Goal: Use online tool/utility: Utilize a website feature to perform a specific function

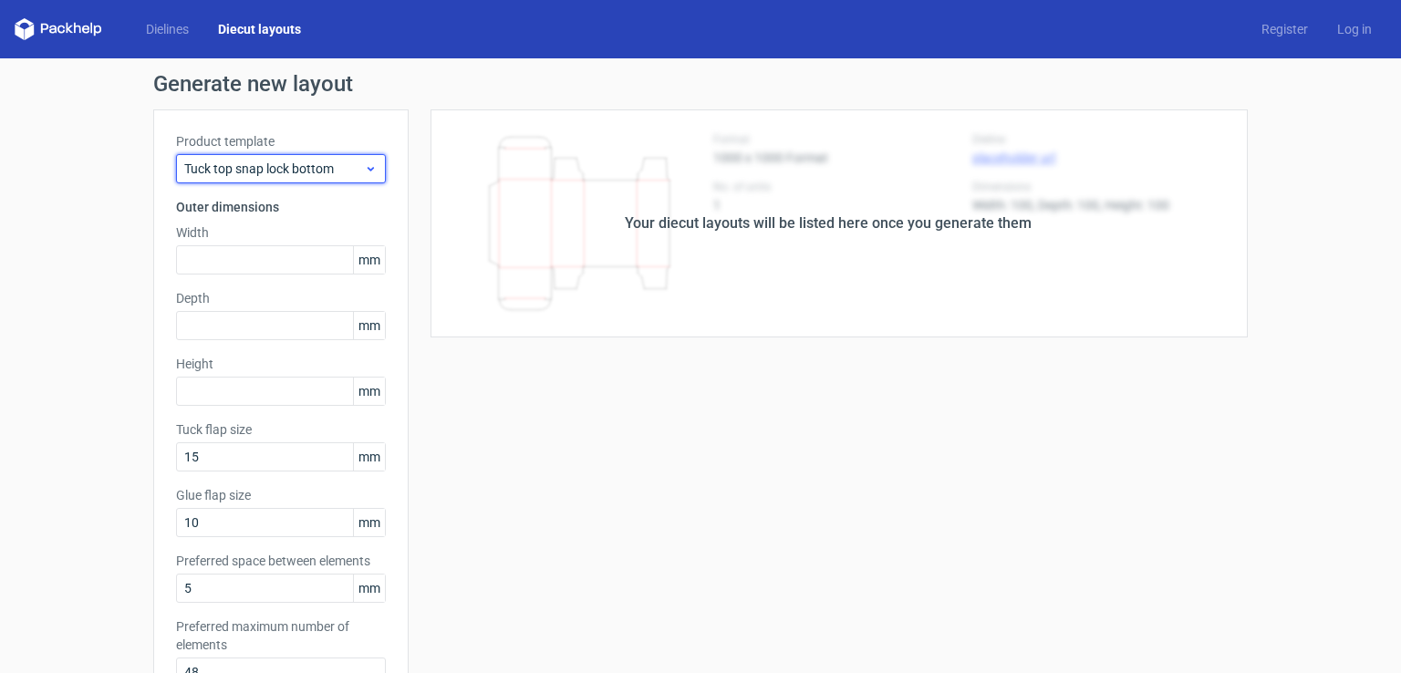
click at [270, 163] on span "Tuck top snap lock bottom" at bounding box center [274, 169] width 180 height 18
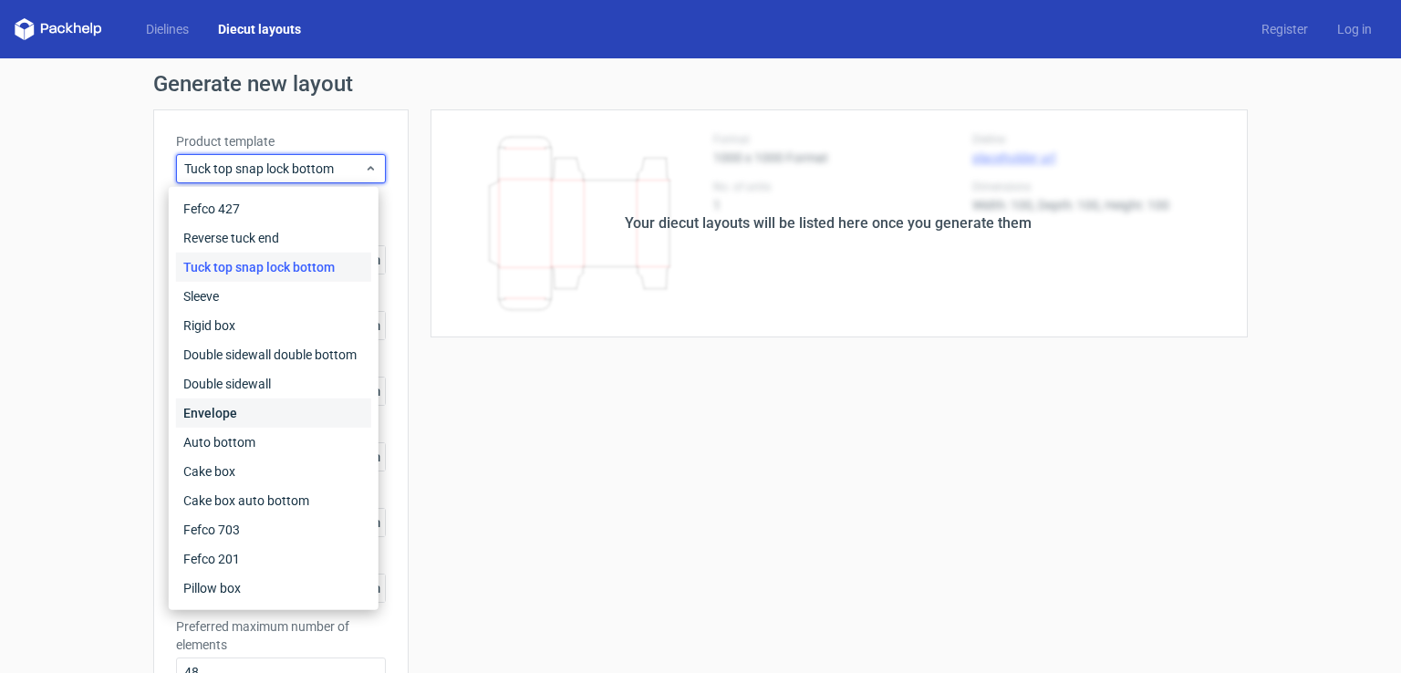
click at [240, 420] on div "Envelope" at bounding box center [273, 413] width 195 height 29
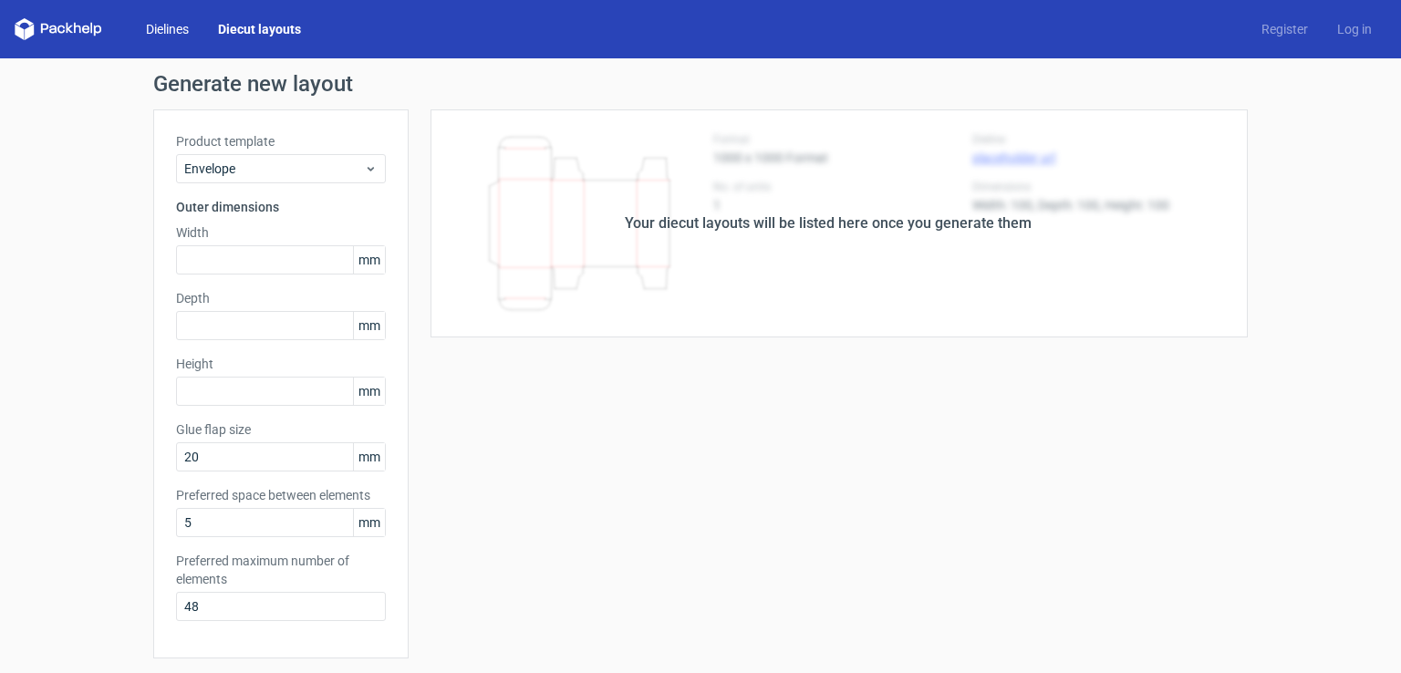
click at [166, 36] on link "Dielines" at bounding box center [167, 29] width 72 height 18
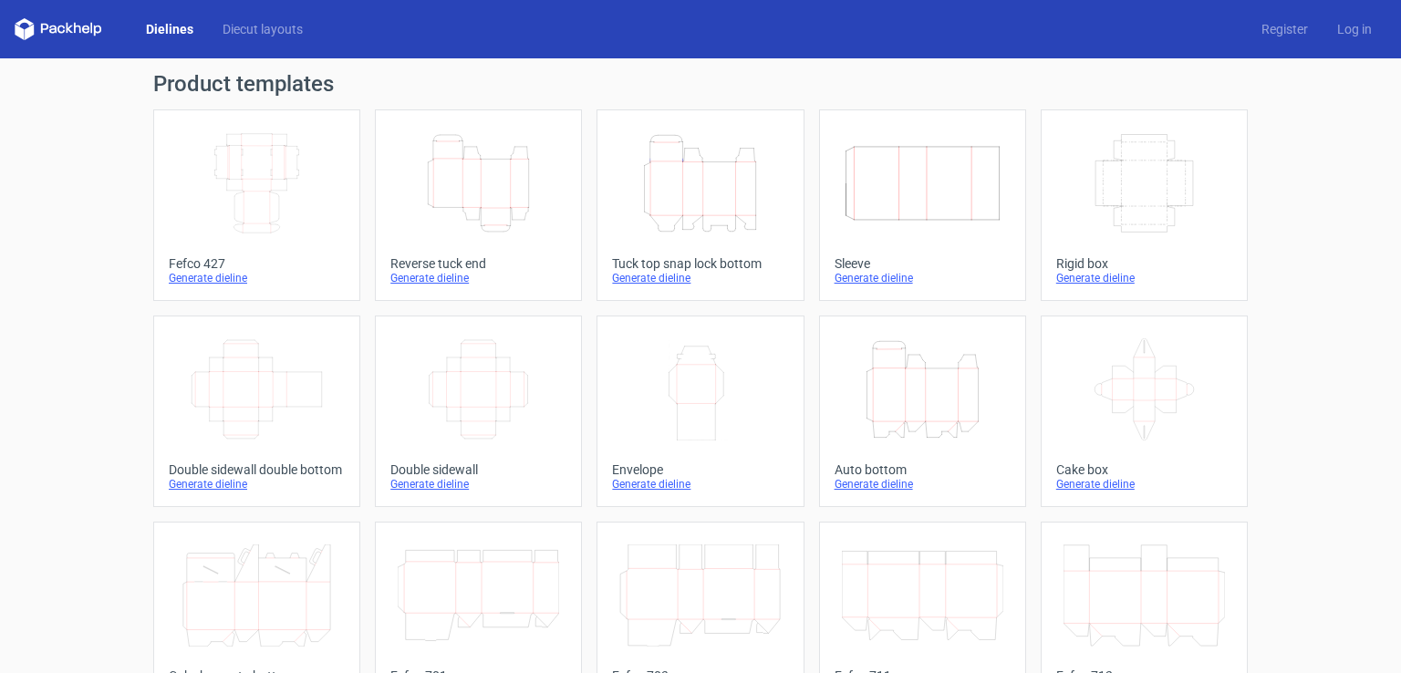
click at [255, 212] on icon "Width Depth Height" at bounding box center [256, 183] width 161 height 102
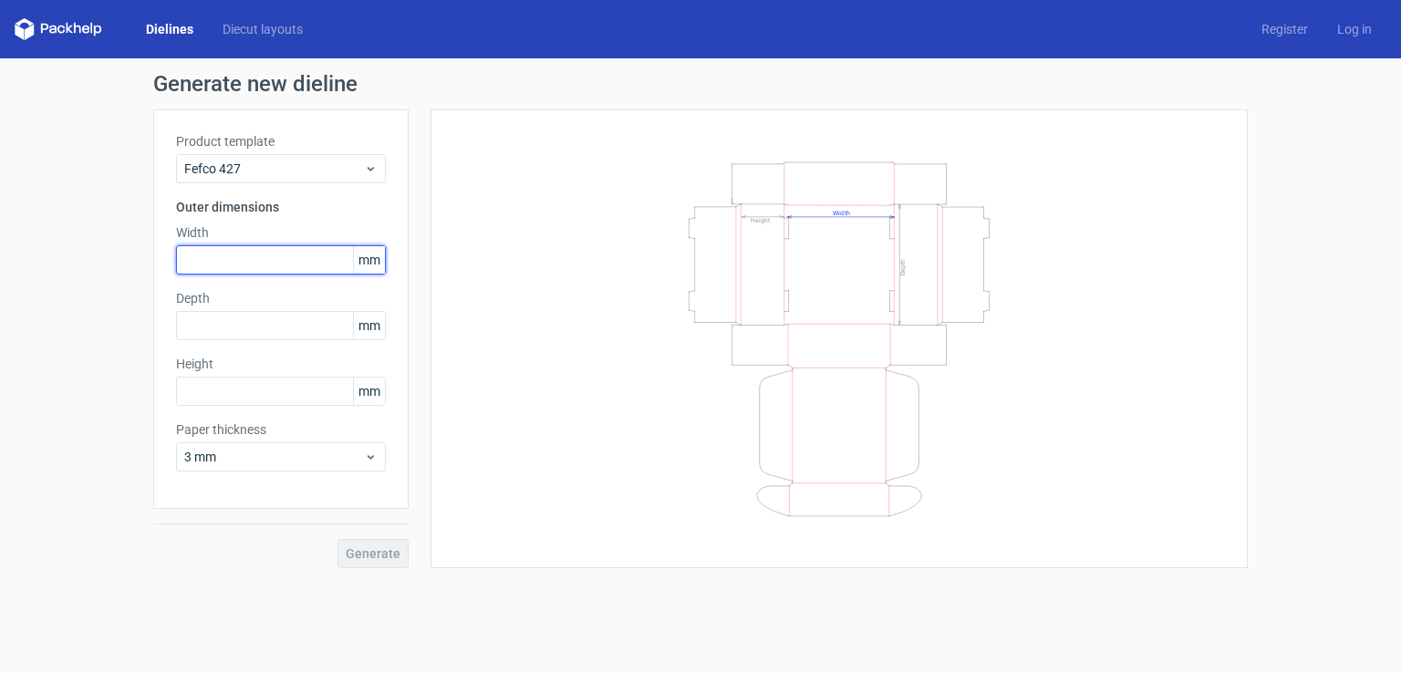
click at [265, 268] on input "text" at bounding box center [281, 259] width 210 height 29
click at [214, 271] on input "text" at bounding box center [281, 259] width 210 height 29
type input "178"
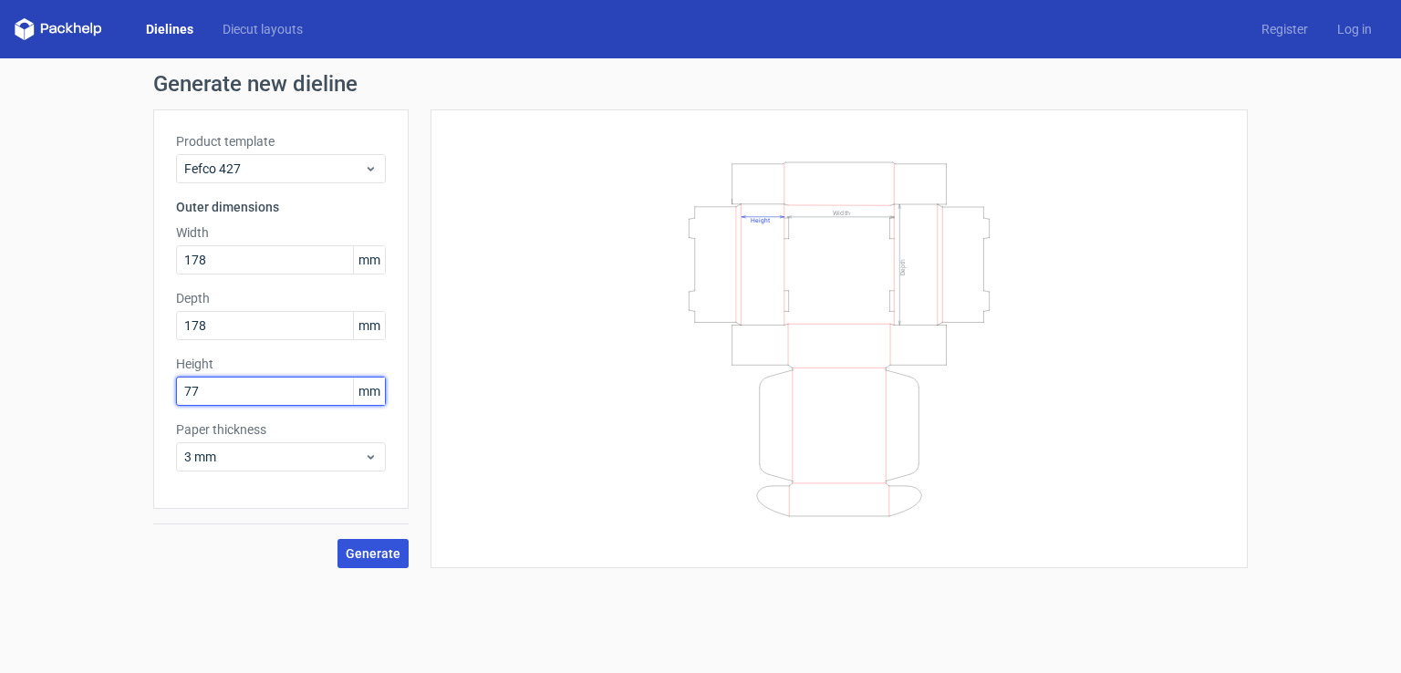
type input "77"
click at [365, 547] on span "Generate" at bounding box center [373, 553] width 55 height 13
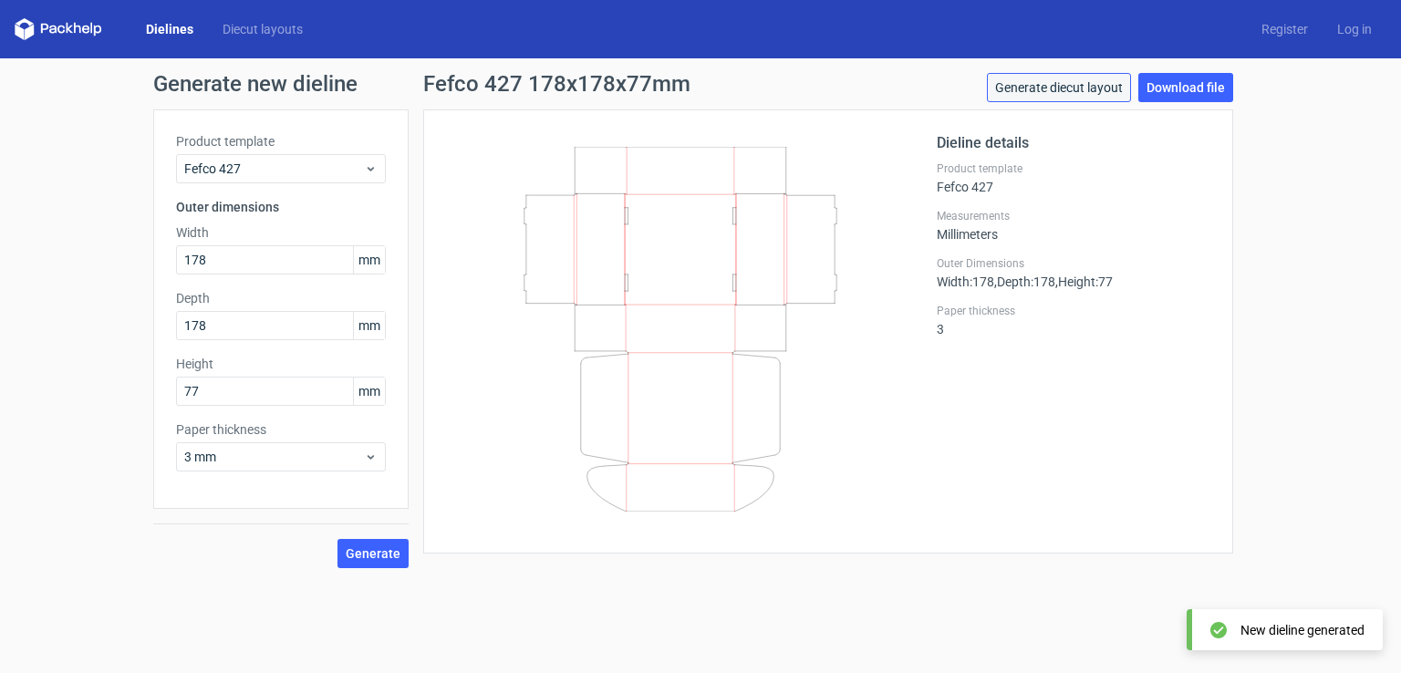
click at [1031, 78] on link "Generate diecut layout" at bounding box center [1059, 87] width 144 height 29
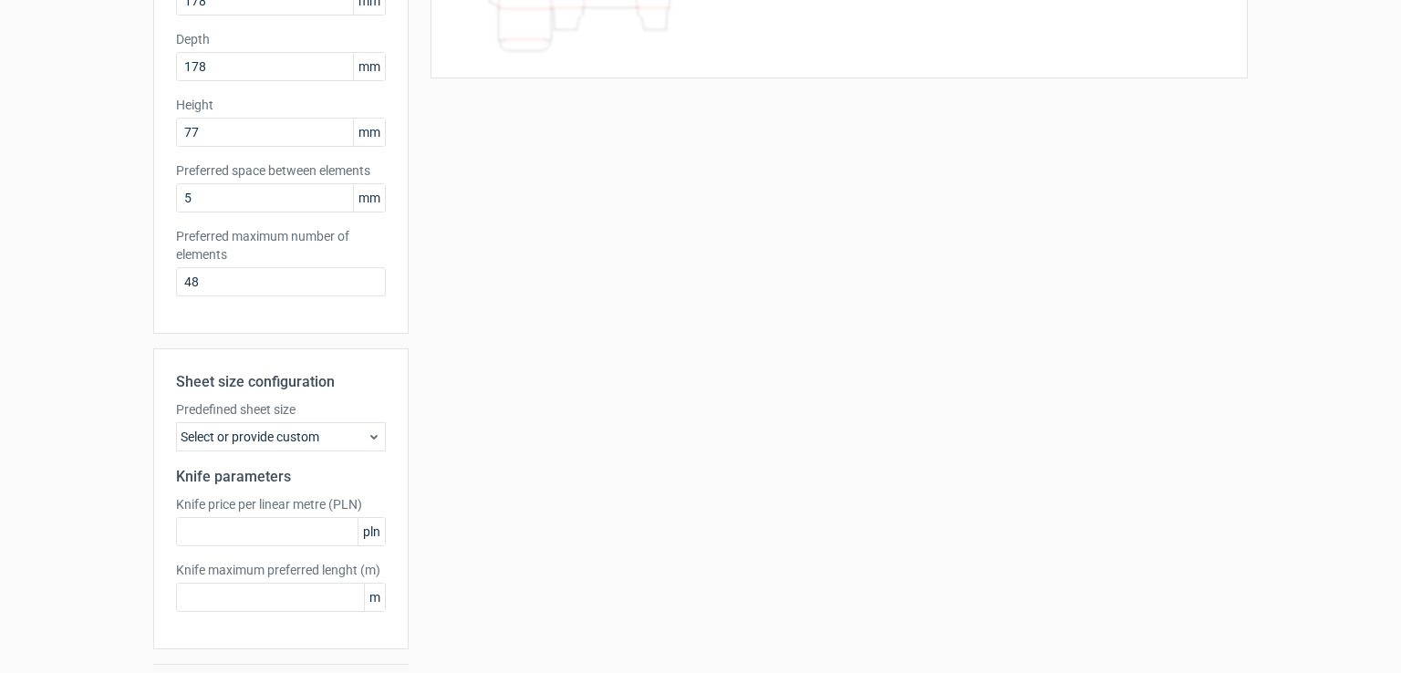
scroll to position [308, 0]
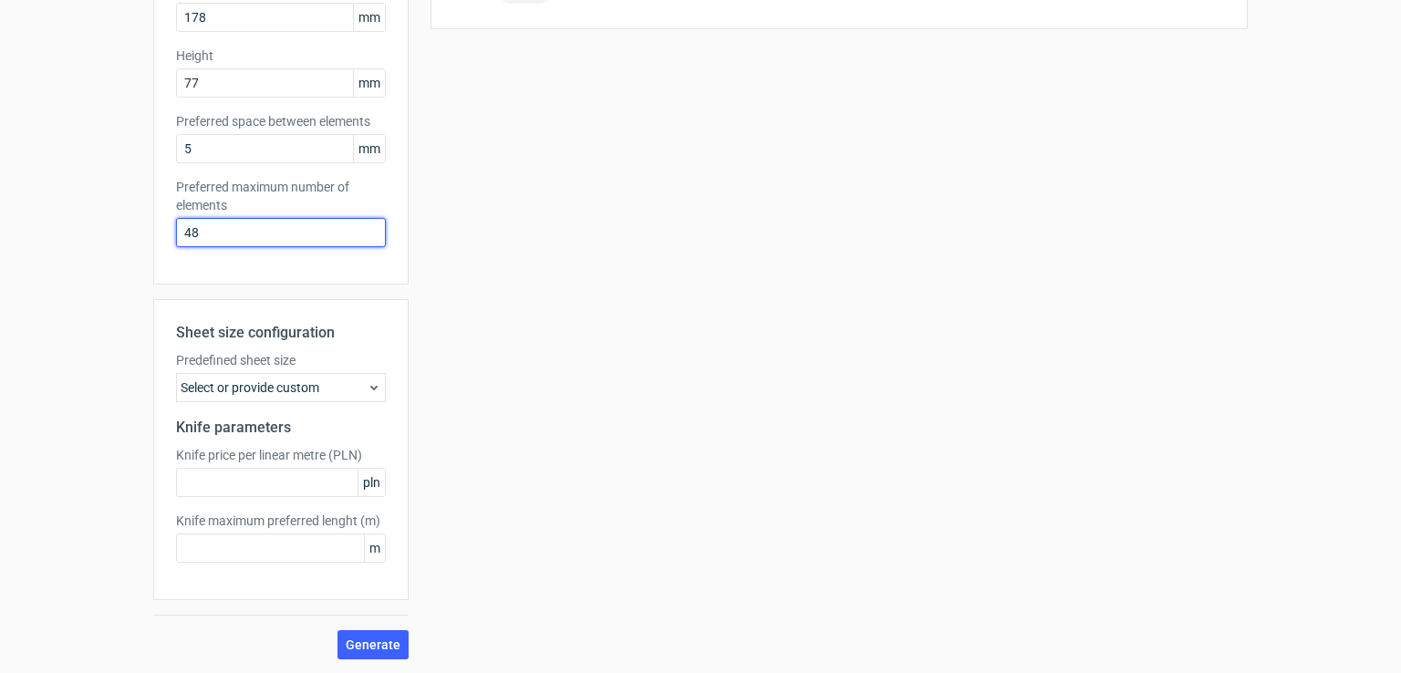
click at [266, 224] on input "48" at bounding box center [281, 232] width 210 height 29
type input "4"
click at [357, 646] on span "Generate" at bounding box center [373, 644] width 55 height 13
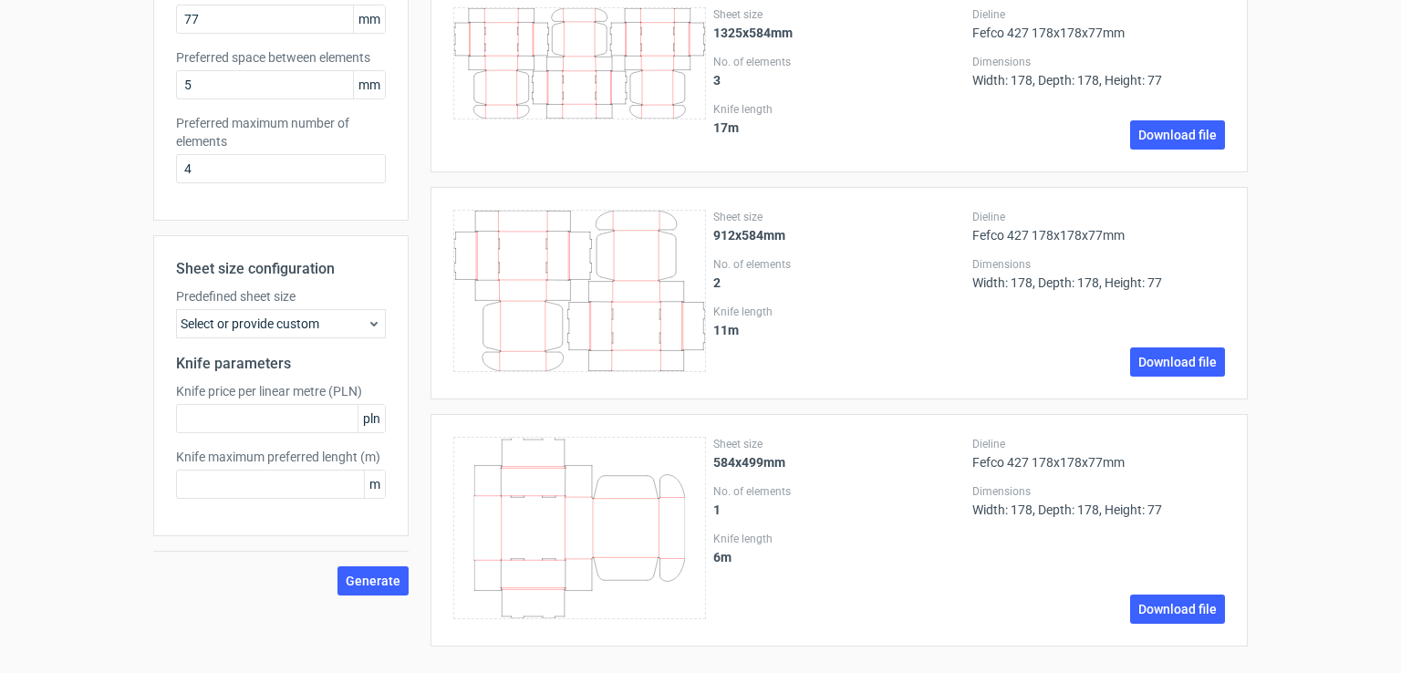
scroll to position [182, 0]
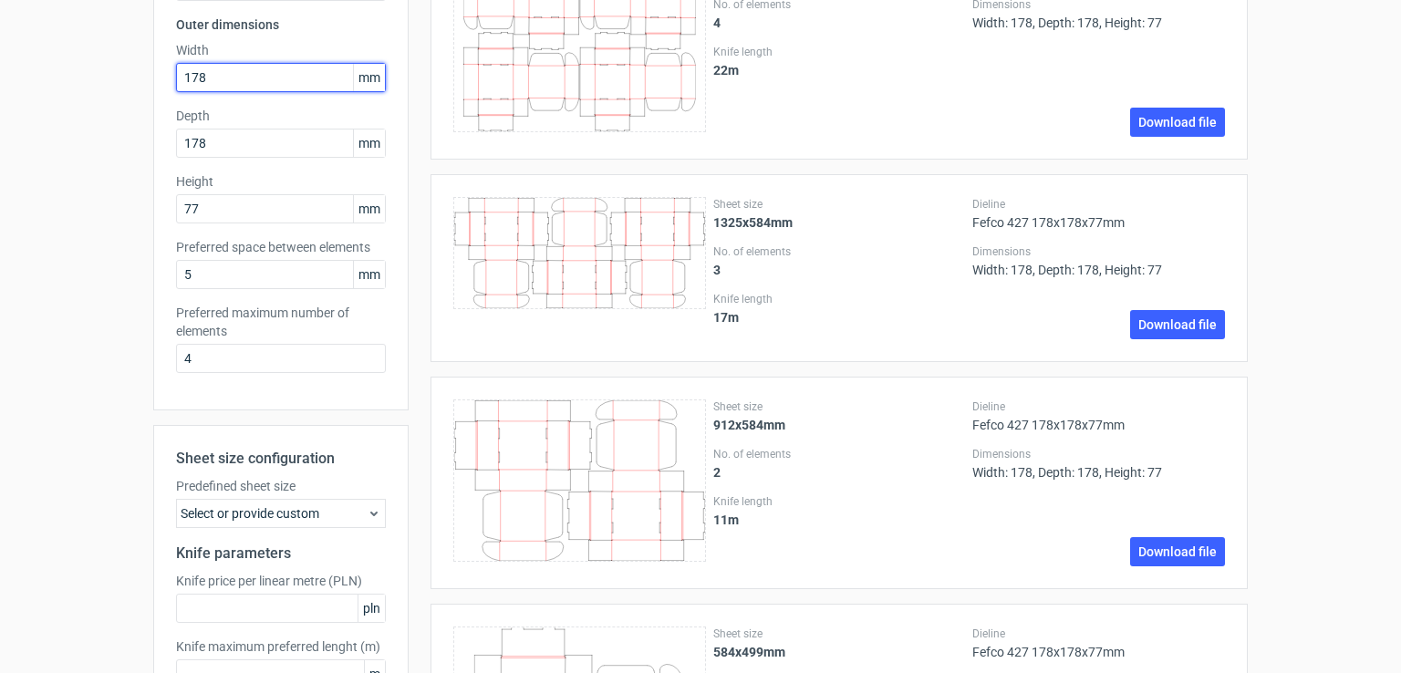
click at [246, 78] on input "178" at bounding box center [281, 77] width 210 height 29
type input "255"
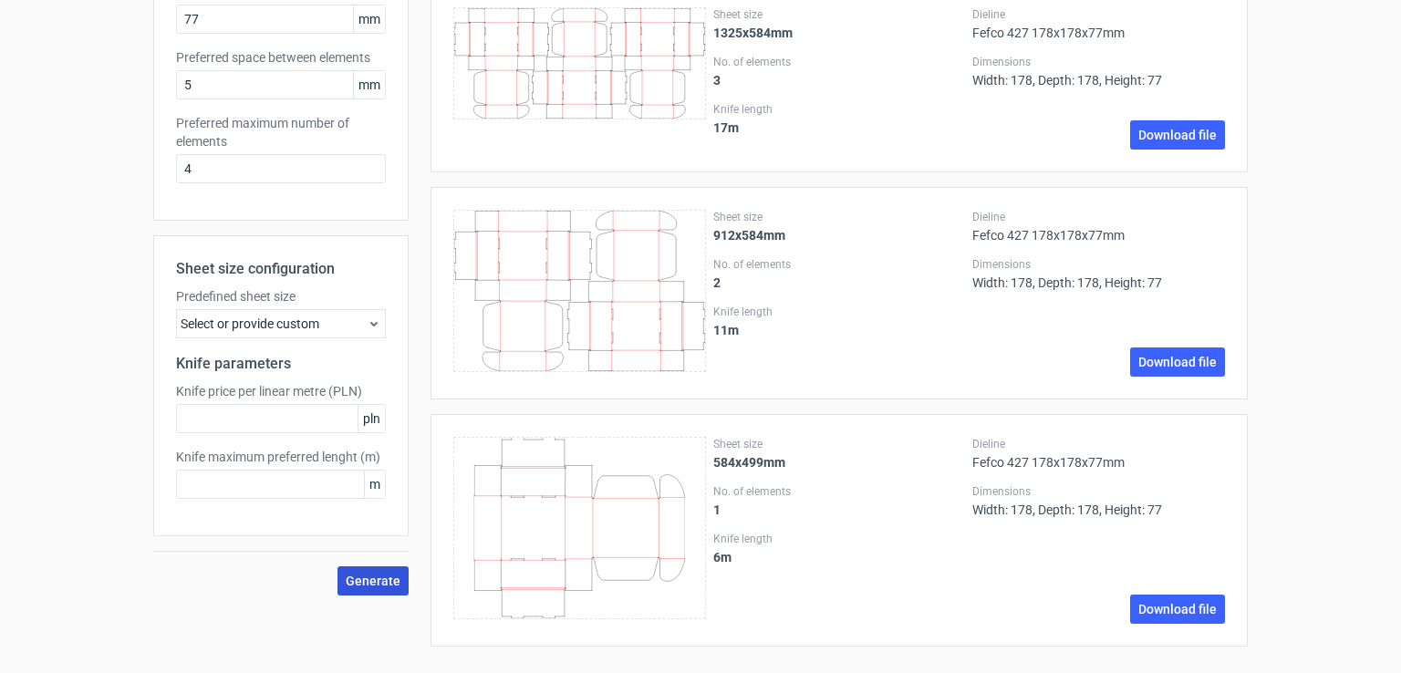
type input "255"
click at [369, 575] on span "Generate" at bounding box center [373, 581] width 55 height 13
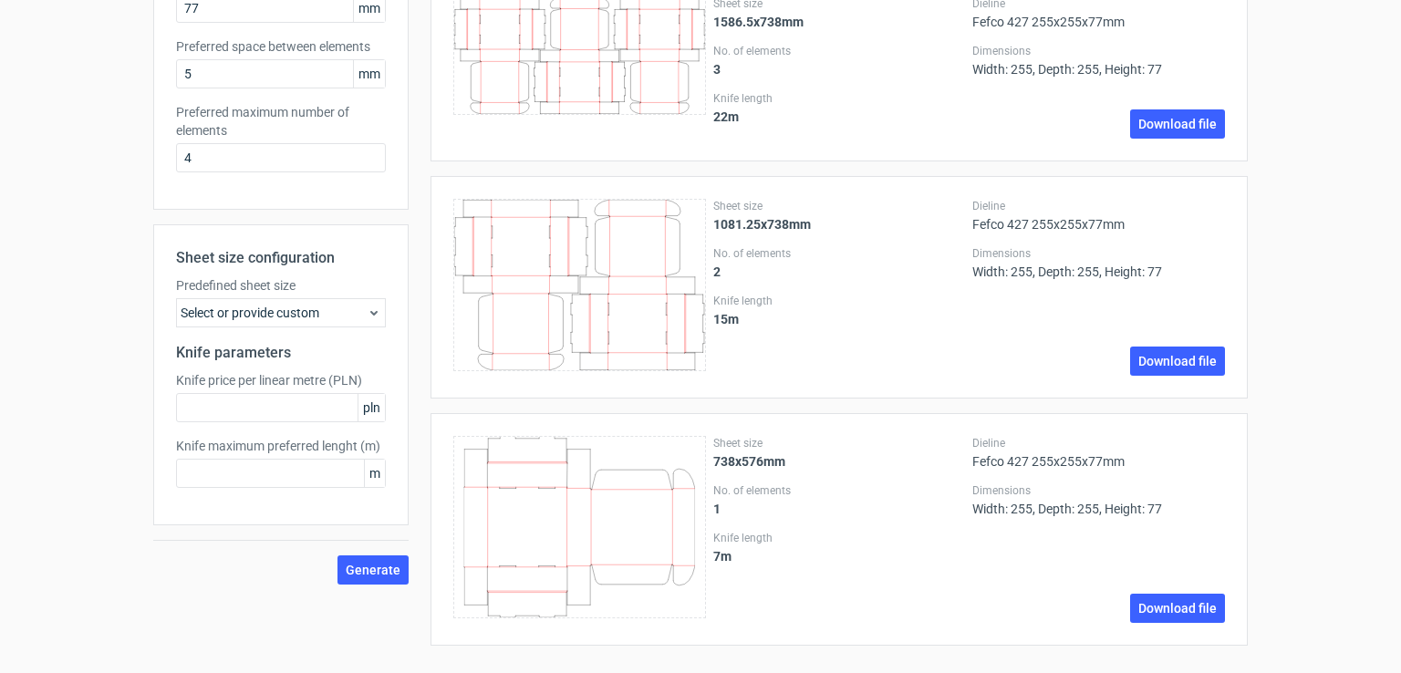
scroll to position [0, 0]
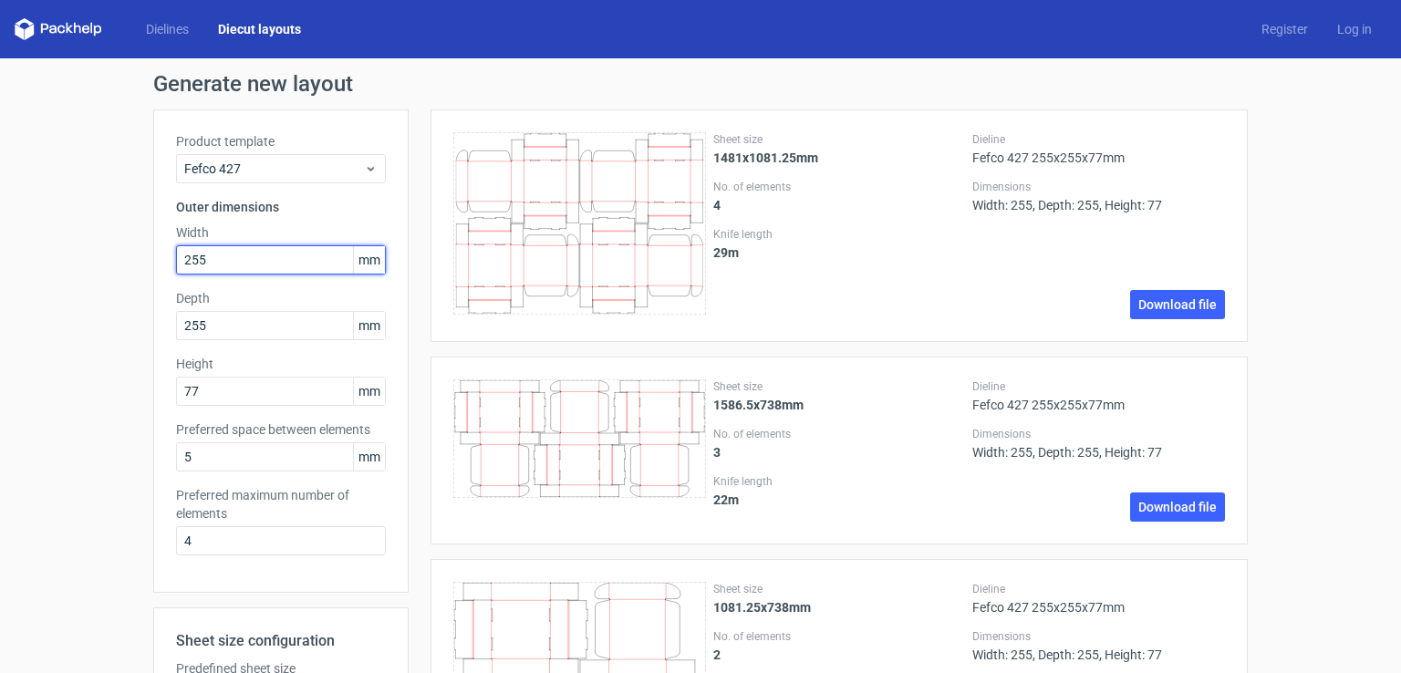
click at [228, 273] on input "255" at bounding box center [281, 259] width 210 height 29
type input "2"
type input "305"
click at [208, 323] on input "255" at bounding box center [281, 325] width 210 height 29
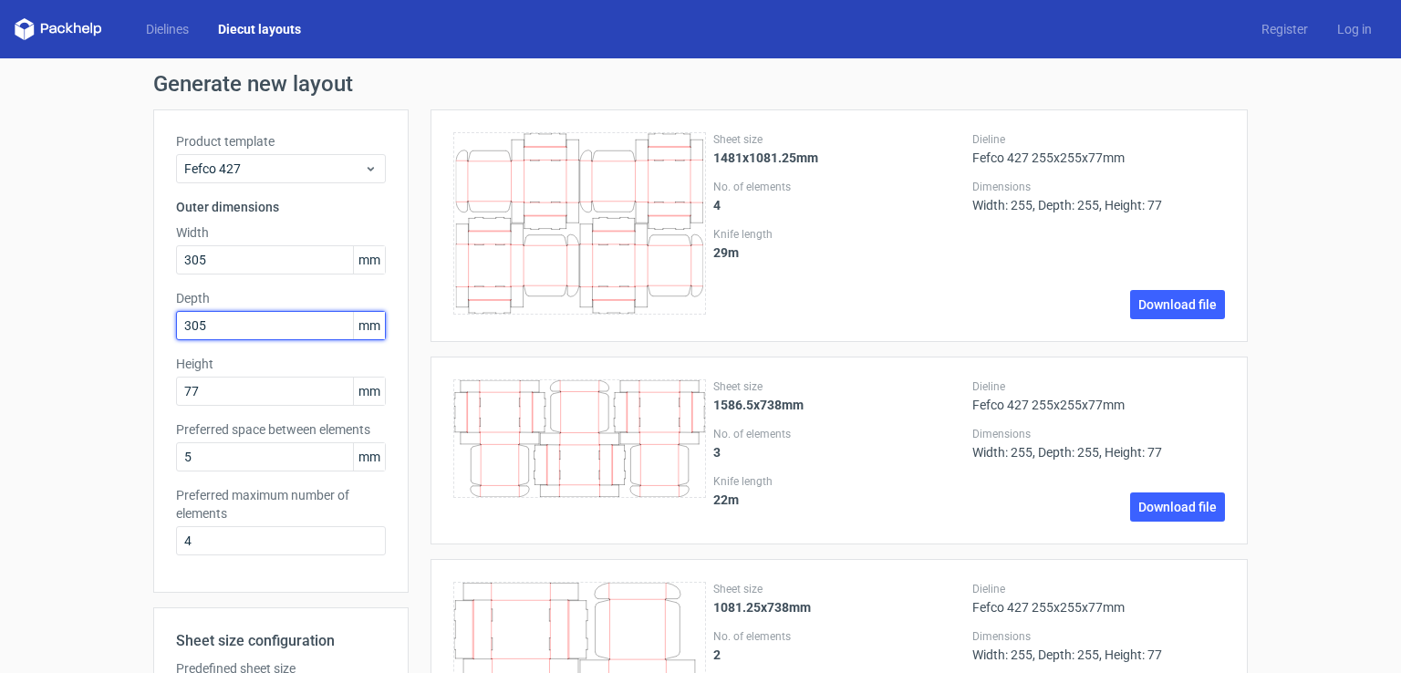
type input "305"
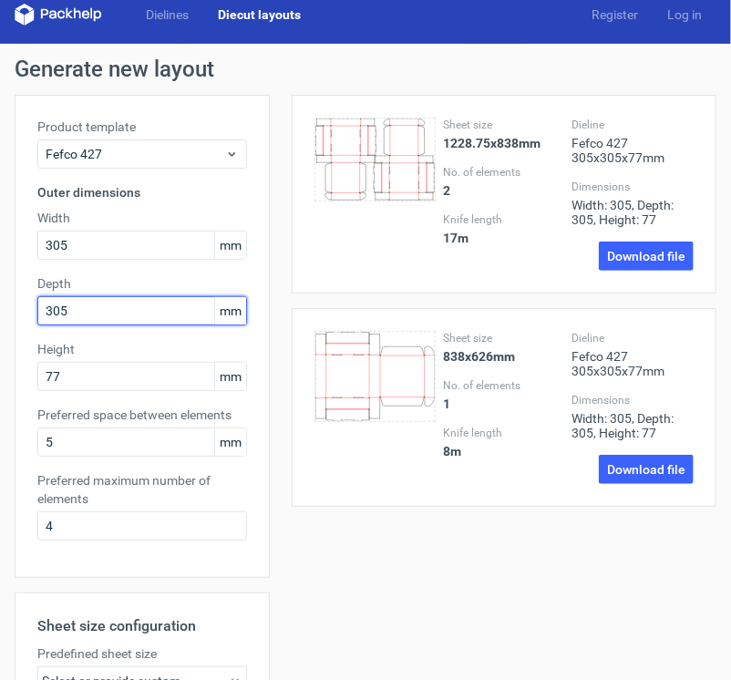
scroll to position [15, 0]
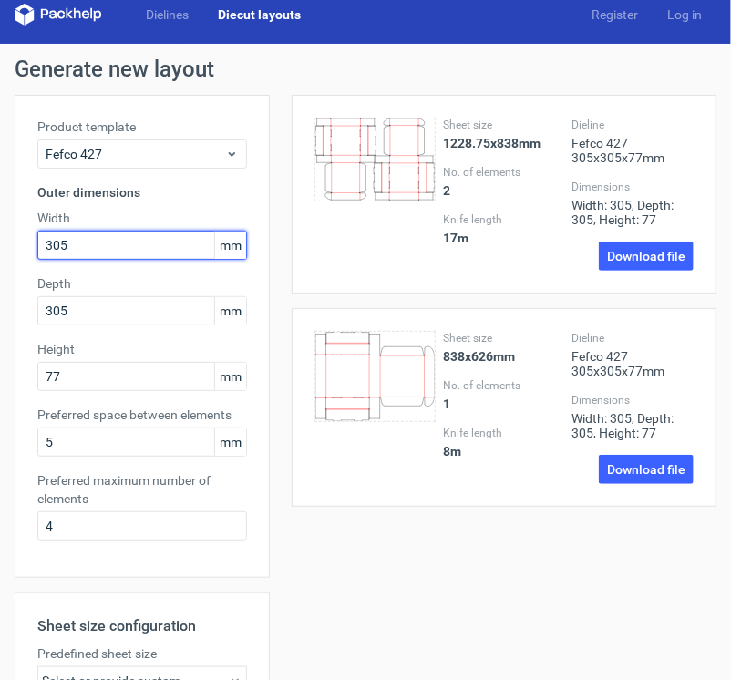
click at [88, 242] on input "305" at bounding box center [142, 245] width 210 height 29
type input "3"
type input "4"
type input "255"
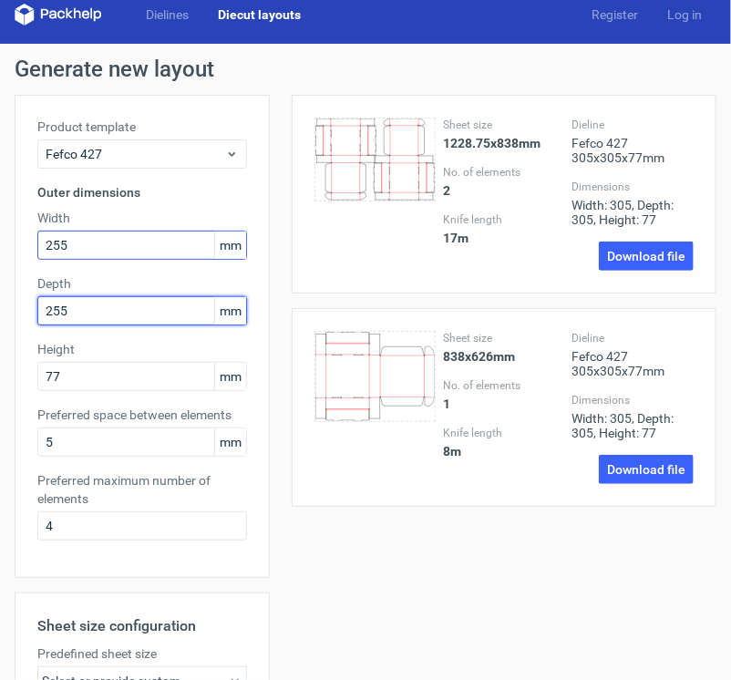
type input "255"
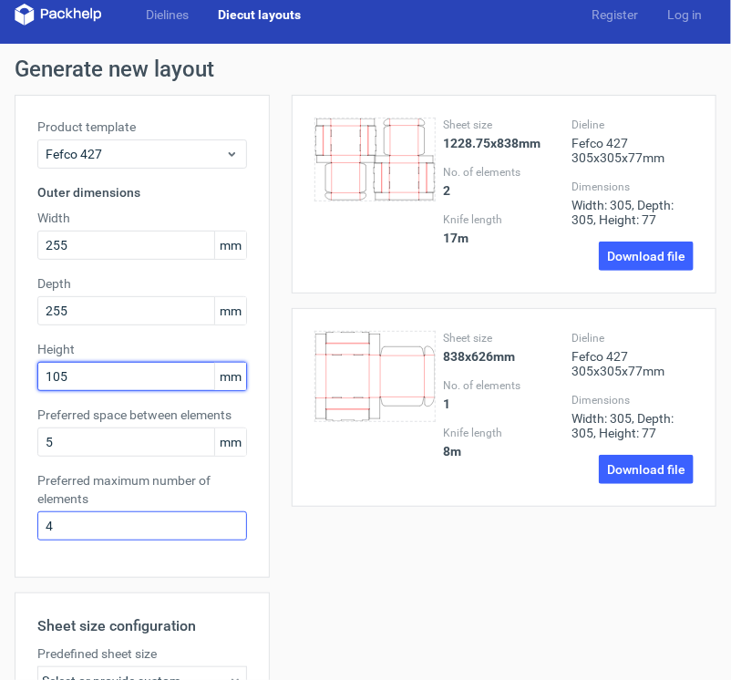
scroll to position [300, 0]
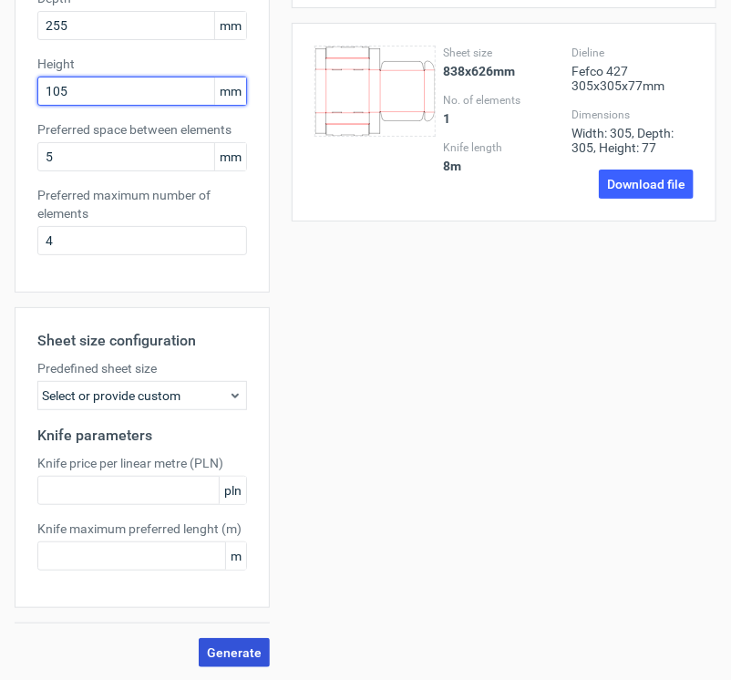
type input "105"
click at [223, 649] on span "Generate" at bounding box center [234, 653] width 55 height 13
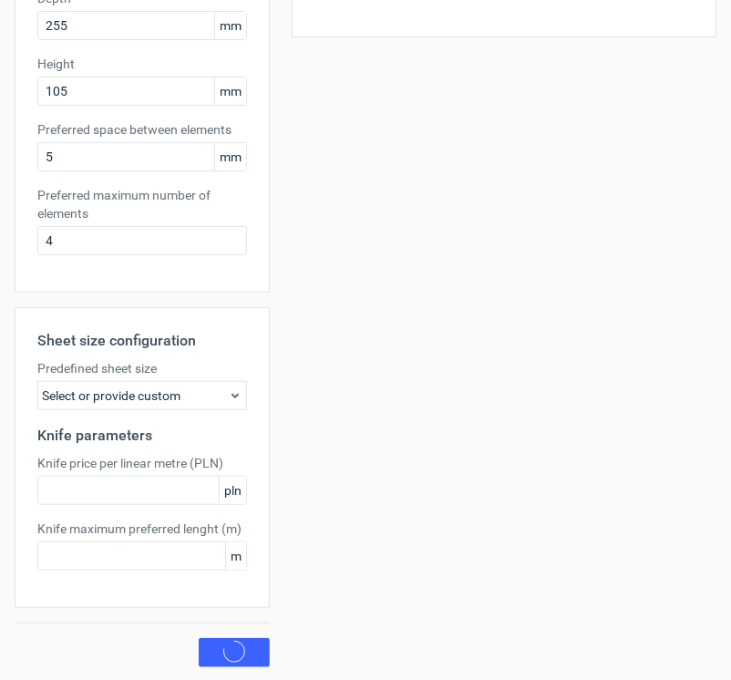
scroll to position [0, 0]
